Goal: Task Accomplishment & Management: Complete application form

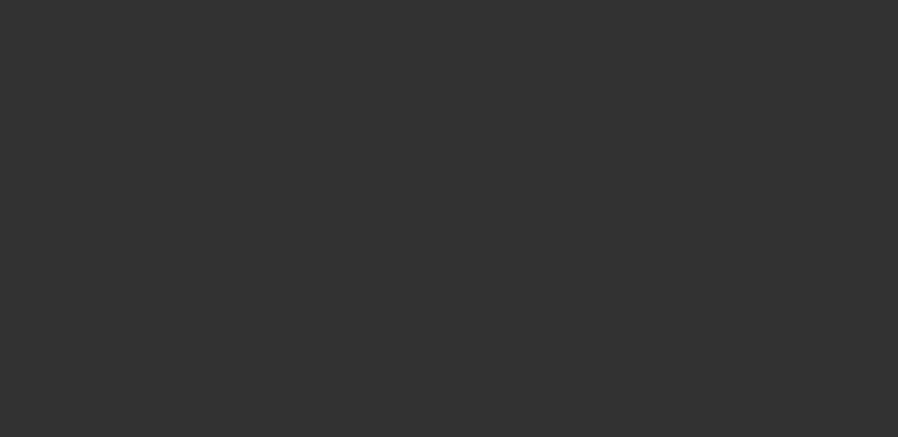
select select "3"
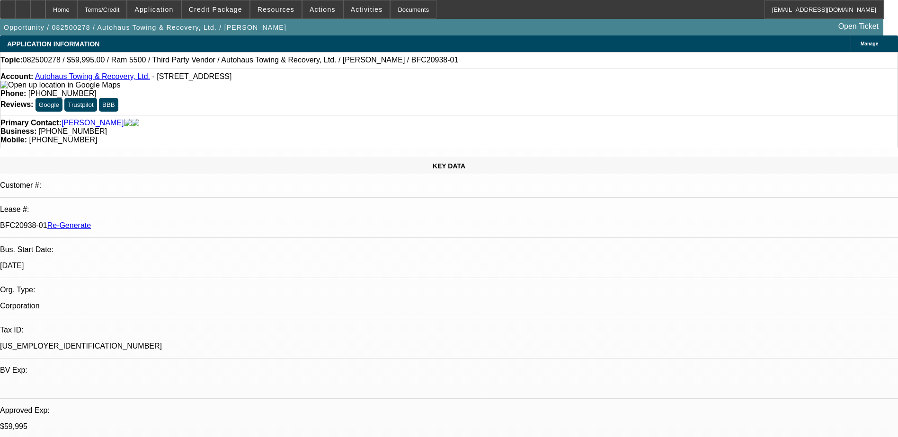
select select "0"
select select "1"
select select "2"
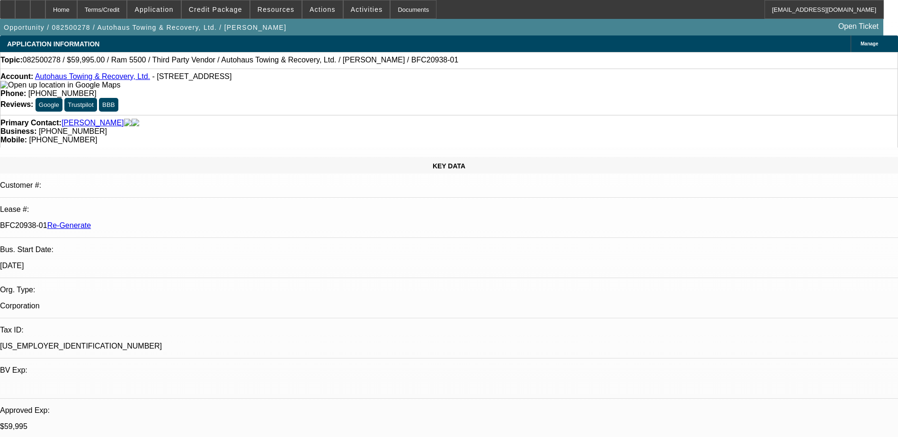
select select "6"
click at [222, 8] on span "Credit Package" at bounding box center [216, 10] width 54 height 8
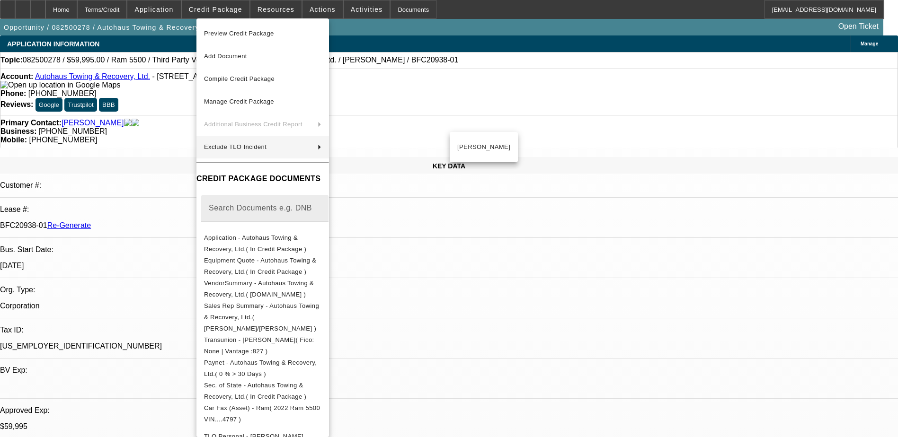
scroll to position [189, 0]
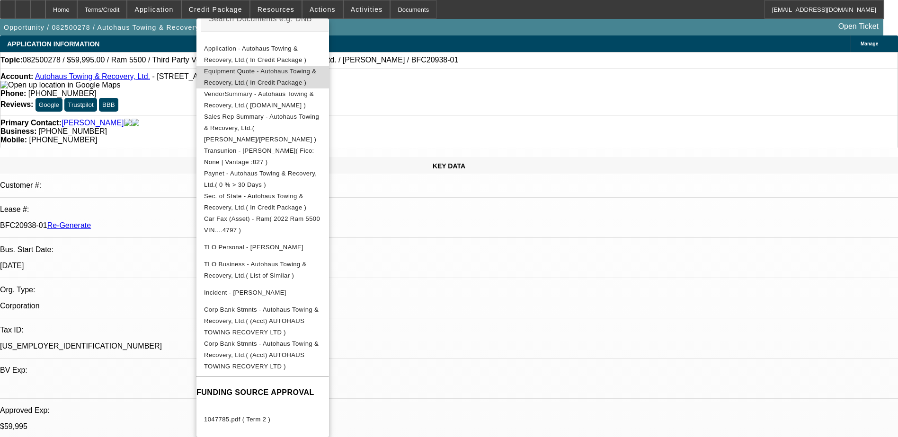
click at [304, 73] on span "Equipment Quote - Autohaus Towing & Recovery, Ltd.( In Credit Package )" at bounding box center [260, 77] width 112 height 18
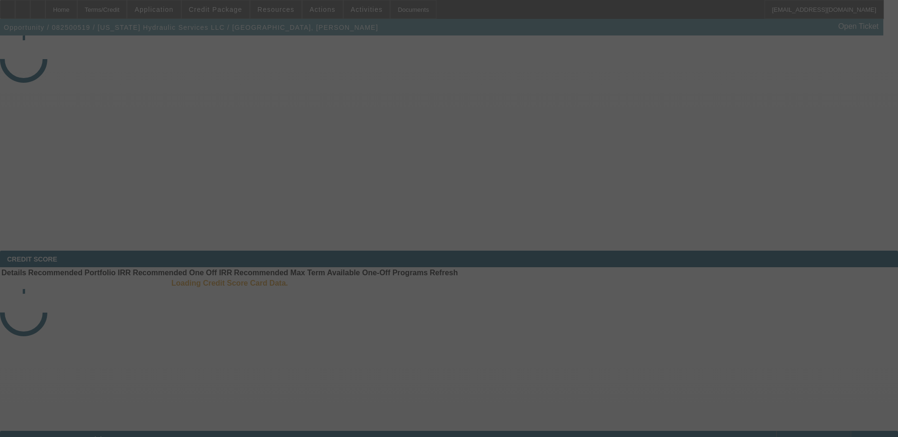
select select "3"
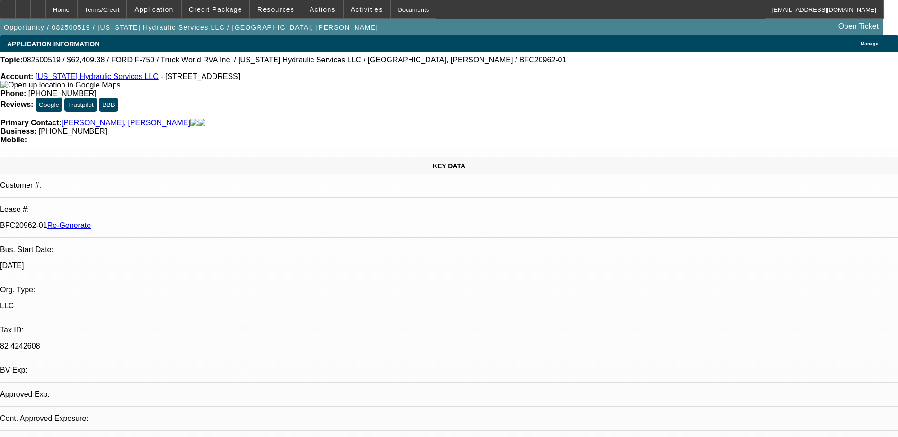
select select "0.1"
select select "0"
select select "1"
select select "2"
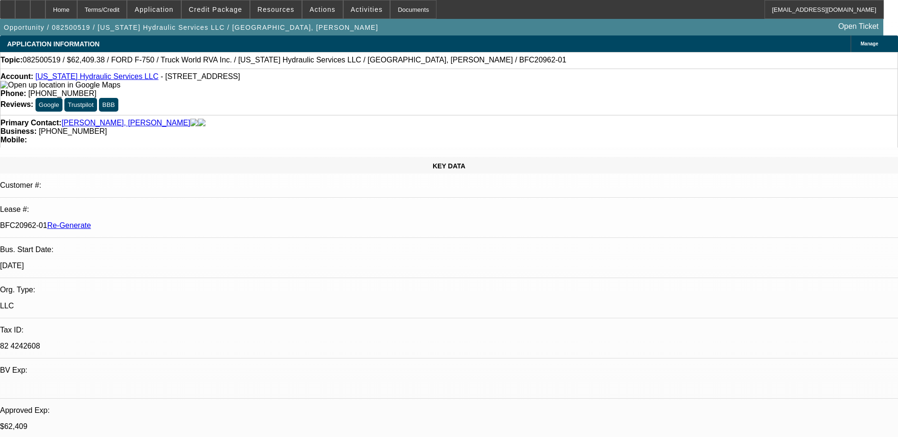
select select "6"
click at [399, 2] on div "Documents" at bounding box center [413, 9] width 46 height 19
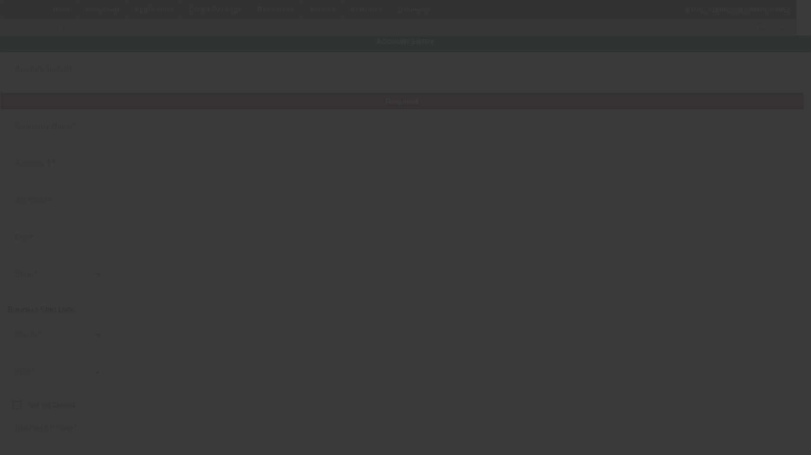
type input "[US_STATE] Hydraulic Services LLC"
type input "[STREET_ADDRESS]"
type input "22701"
type input "Culpeper"
type input "[PHONE_NUMBER]"
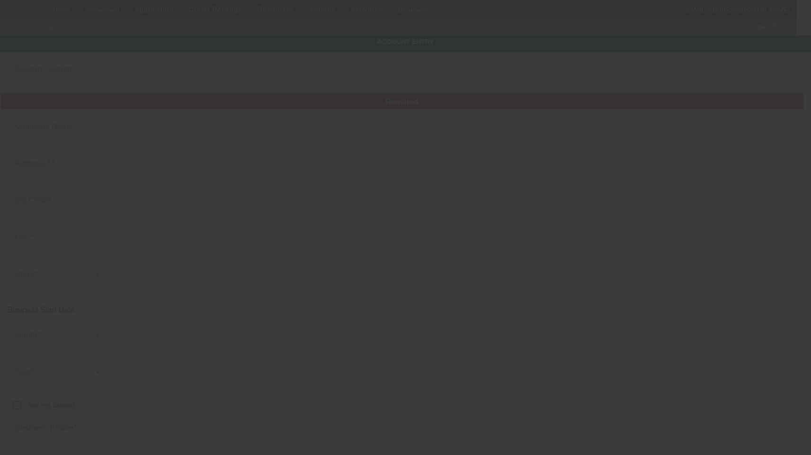
type input "82 4242608"
type input "[URL][DOMAIN_NAME]"
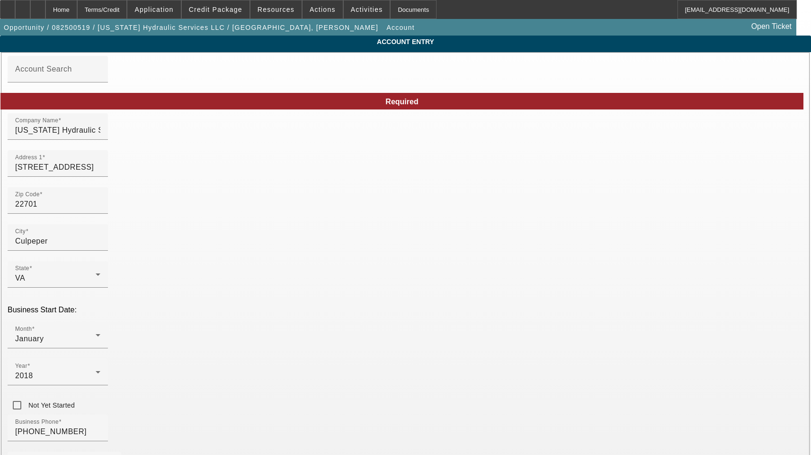
type input "[DATE]"
drag, startPoint x: 233, startPoint y: 139, endPoint x: -21, endPoint y: 129, distance: 254.9
click at [0, 129] on html "Home Terms/Credit Application Credit Package Resources Actions Activities Docum…" at bounding box center [405, 227] width 811 height 455
drag, startPoint x: 212, startPoint y: 174, endPoint x: 104, endPoint y: 170, distance: 108.5
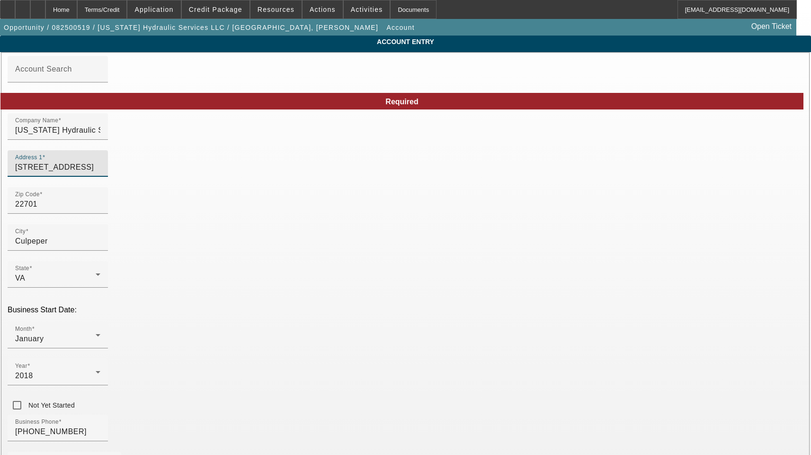
type input "Orange"
paste input "[STREET_ADDRESS]"
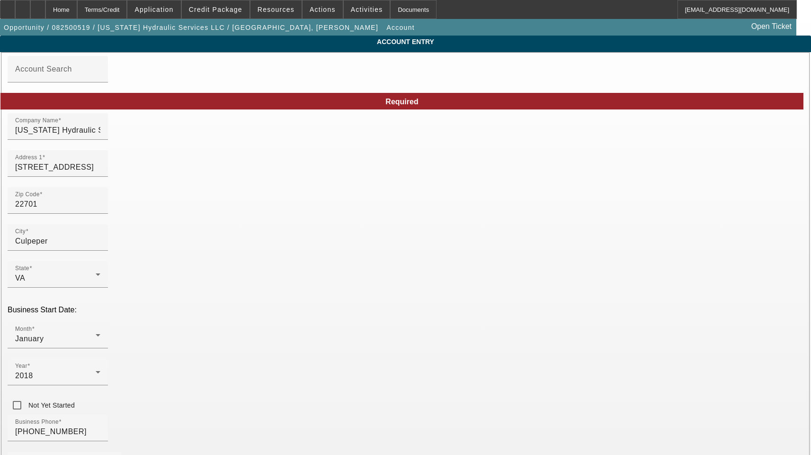
paste input "[EMAIL_ADDRESS][DOMAIN_NAME]"
type input "[EMAIL_ADDRESS][DOMAIN_NAME]"
click at [100, 426] on input "[PHONE_NUMBER]" at bounding box center [57, 431] width 85 height 11
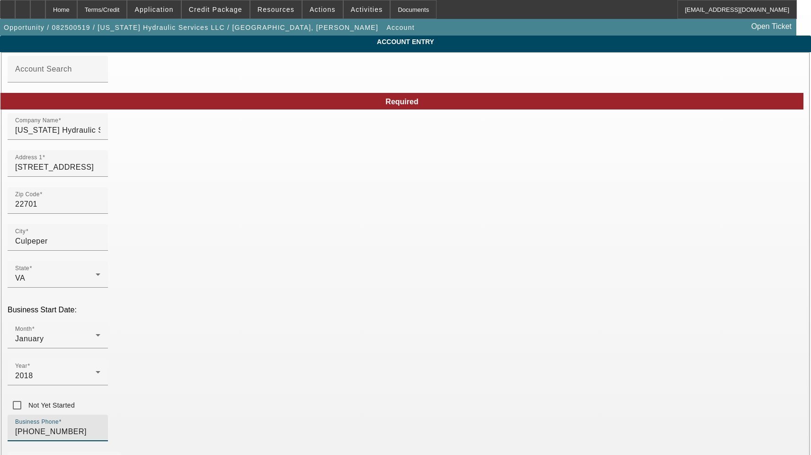
click at [100, 426] on input "[PHONE_NUMBER]" at bounding box center [57, 431] width 85 height 11
drag, startPoint x: 565, startPoint y: 373, endPoint x: 586, endPoint y: 342, distance: 37.8
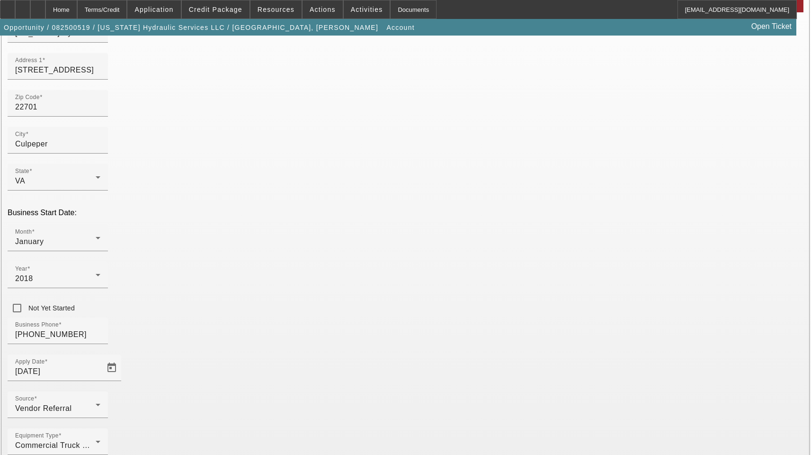
scroll to position [104, 0]
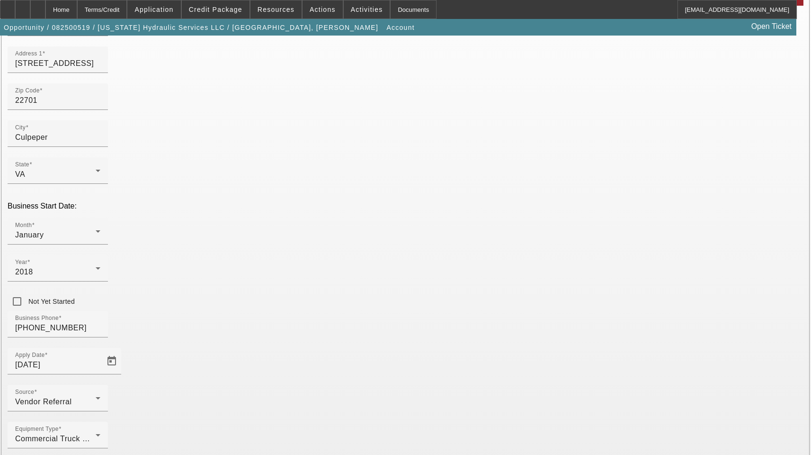
type input "[US_EMPLOYER_IDENTIFICATION_NUMBER]"
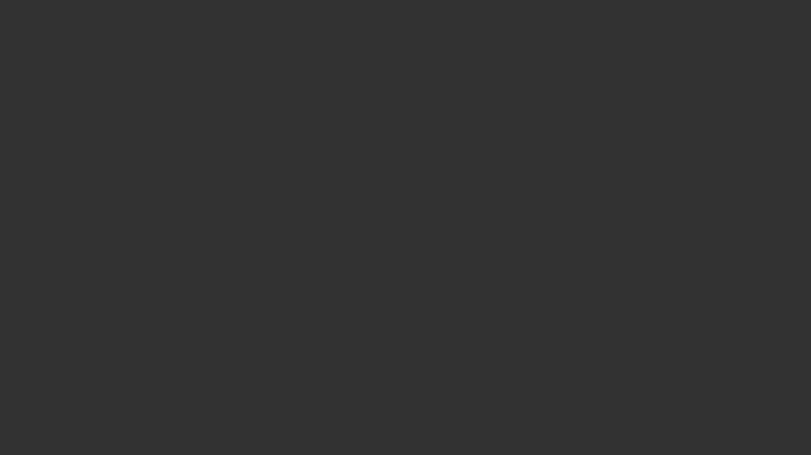
select select "3"
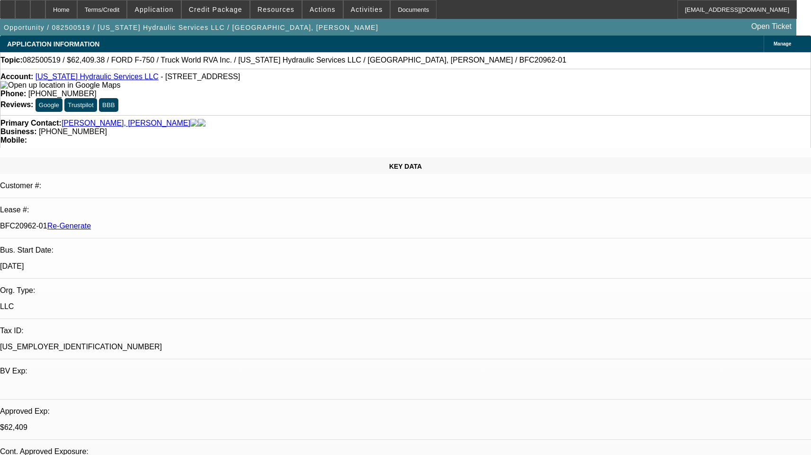
select select "0.1"
select select "0"
select select "2"
select select "0"
select select "6"
